Goal: Transaction & Acquisition: Obtain resource

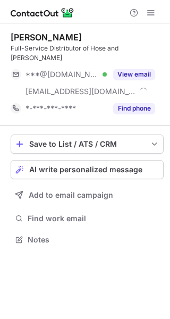
scroll to position [223, 170]
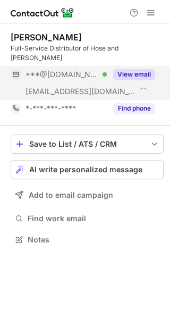
click at [136, 69] on button "View email" at bounding box center [134, 74] width 42 height 11
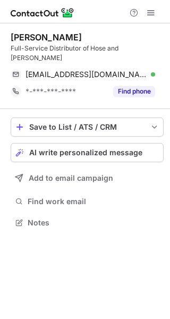
scroll to position [206, 170]
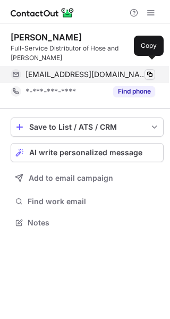
click at [151, 70] on span at bounding box center [150, 74] width 8 height 8
